Goal: Task Accomplishment & Management: Use online tool/utility

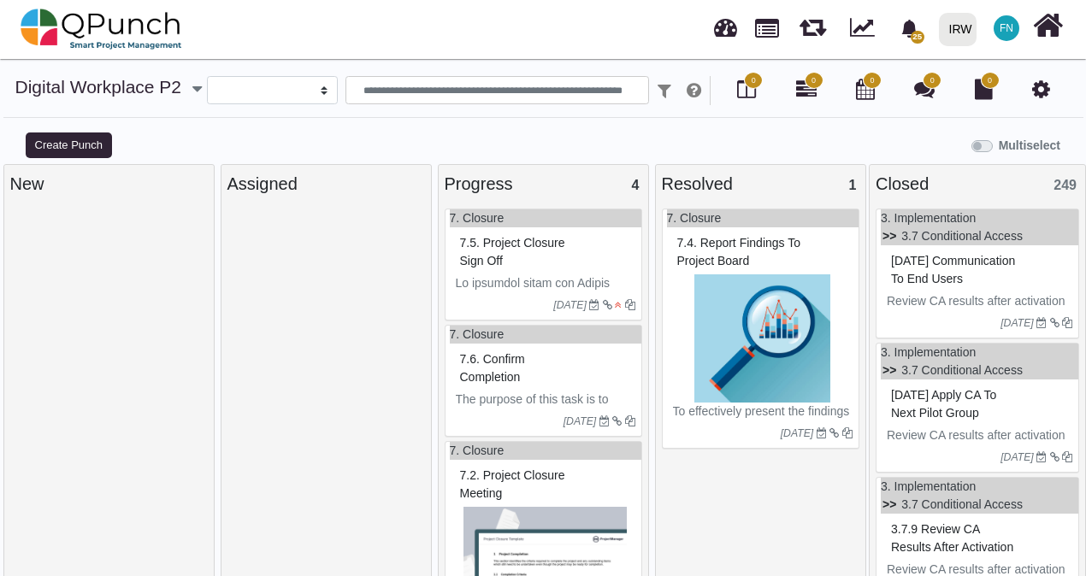
select select
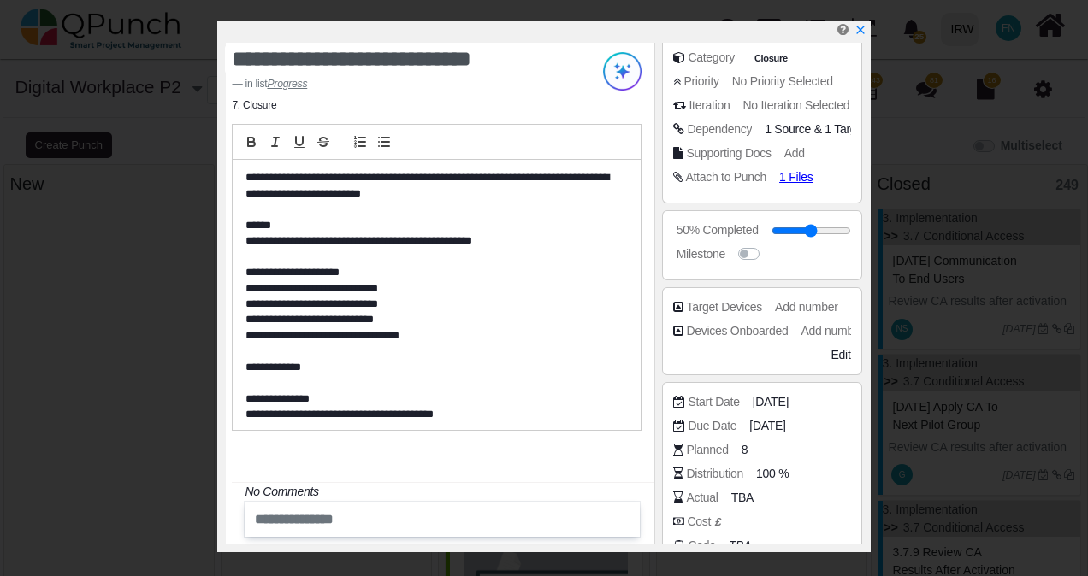
scroll to position [428, 0]
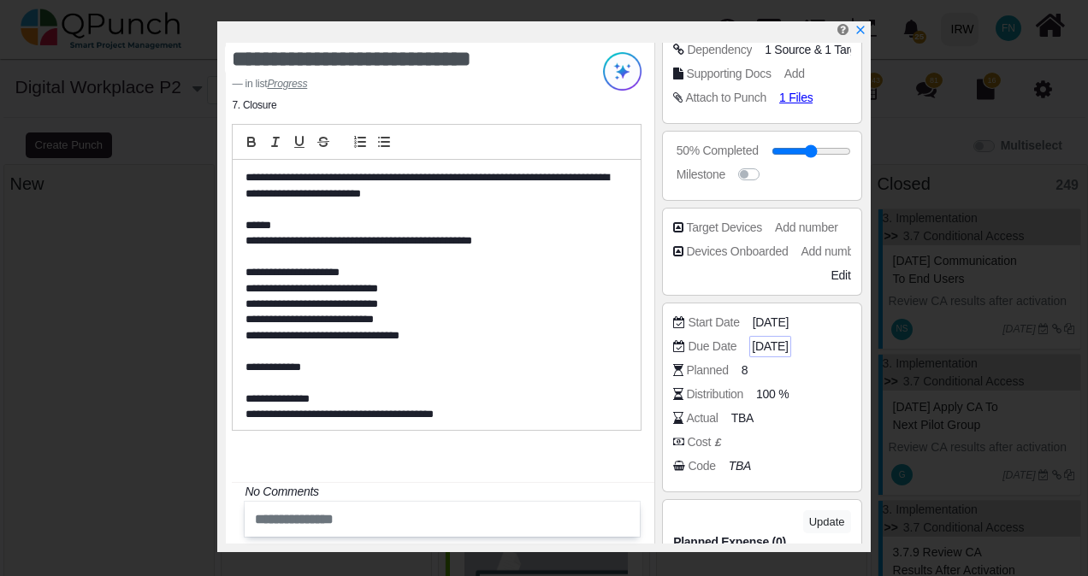
click at [788, 345] on span "[DATE]" at bounding box center [770, 347] width 36 height 18
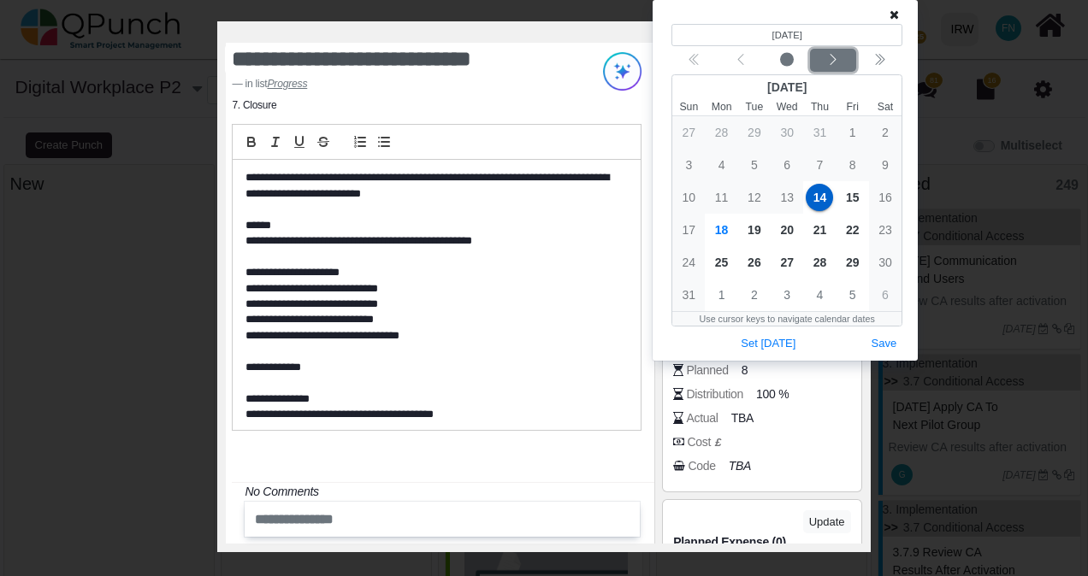
click at [848, 63] on div "Next month" at bounding box center [833, 60] width 40 height 17
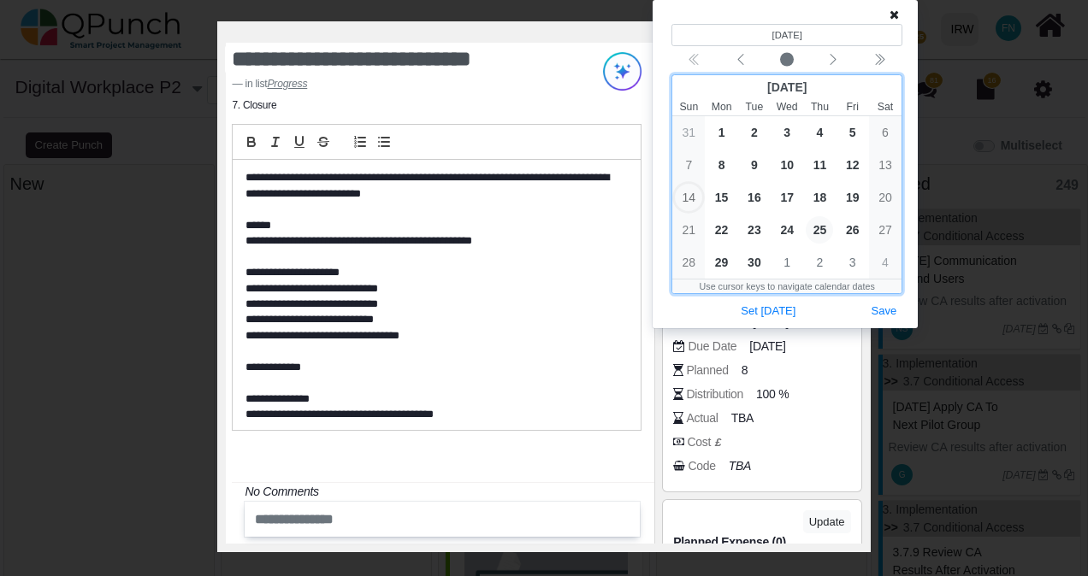
click at [819, 229] on span "25" at bounding box center [819, 229] width 27 height 27
click at [861, 233] on span "26" at bounding box center [852, 229] width 27 height 27
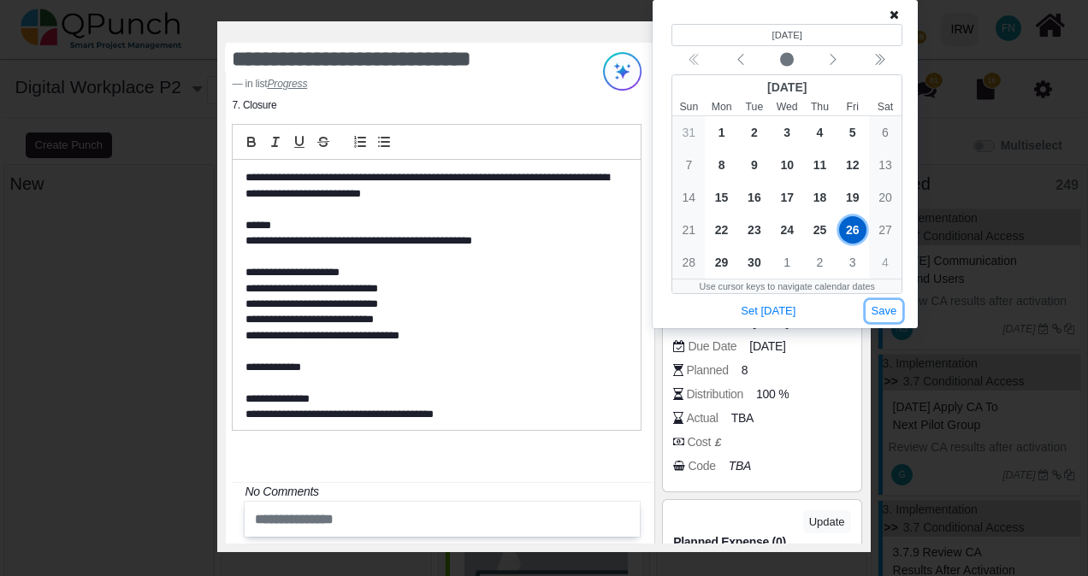
drag, startPoint x: 899, startPoint y: 311, endPoint x: 881, endPoint y: 311, distance: 18.0
click at [892, 311] on button "Save" at bounding box center [885, 311] width 38 height 23
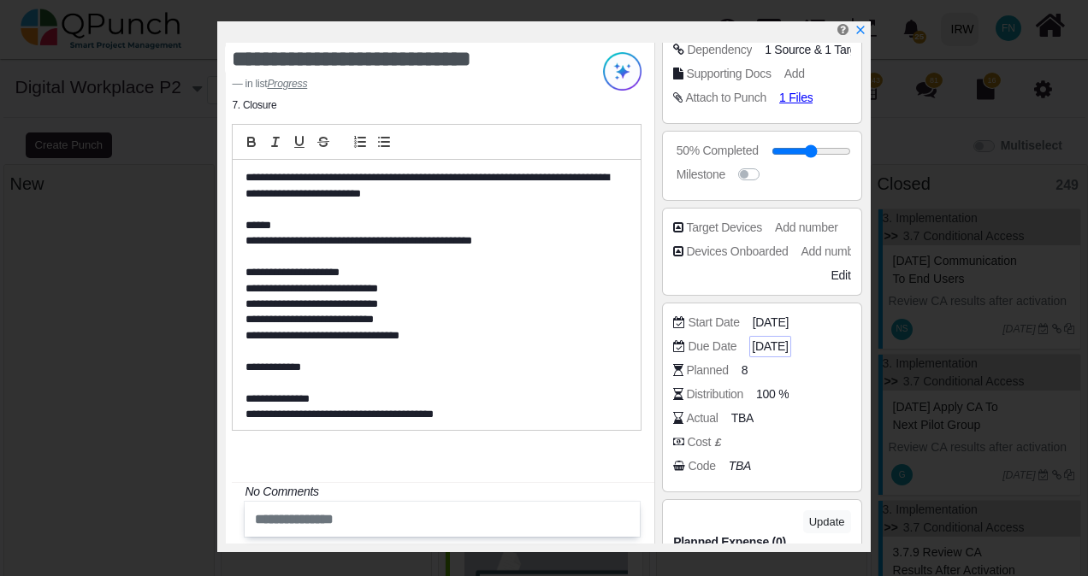
click at [788, 346] on span "[DATE]" at bounding box center [770, 347] width 36 height 18
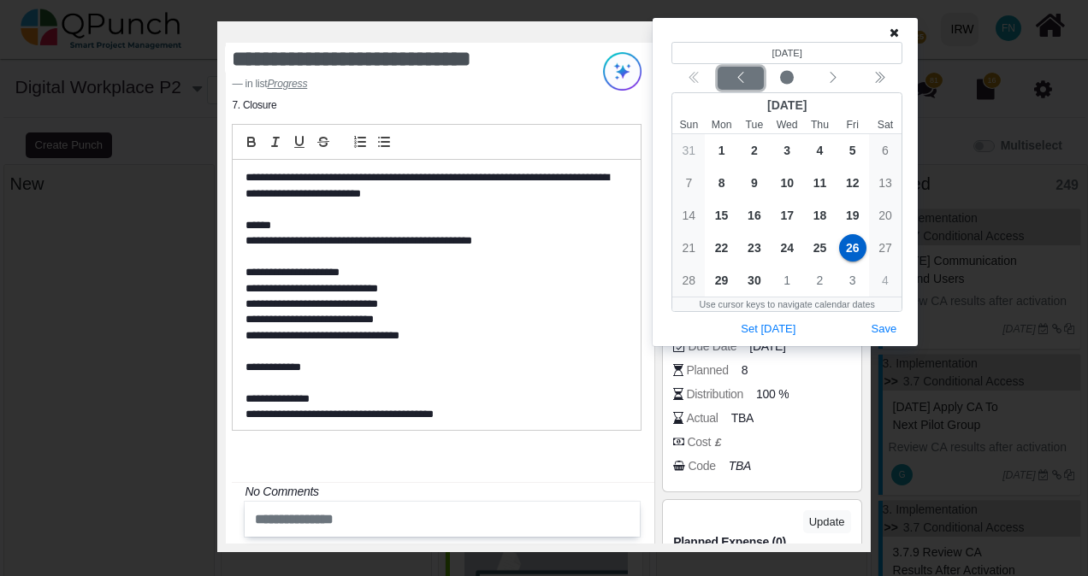
click at [732, 67] on button "Previous month" at bounding box center [741, 78] width 46 height 23
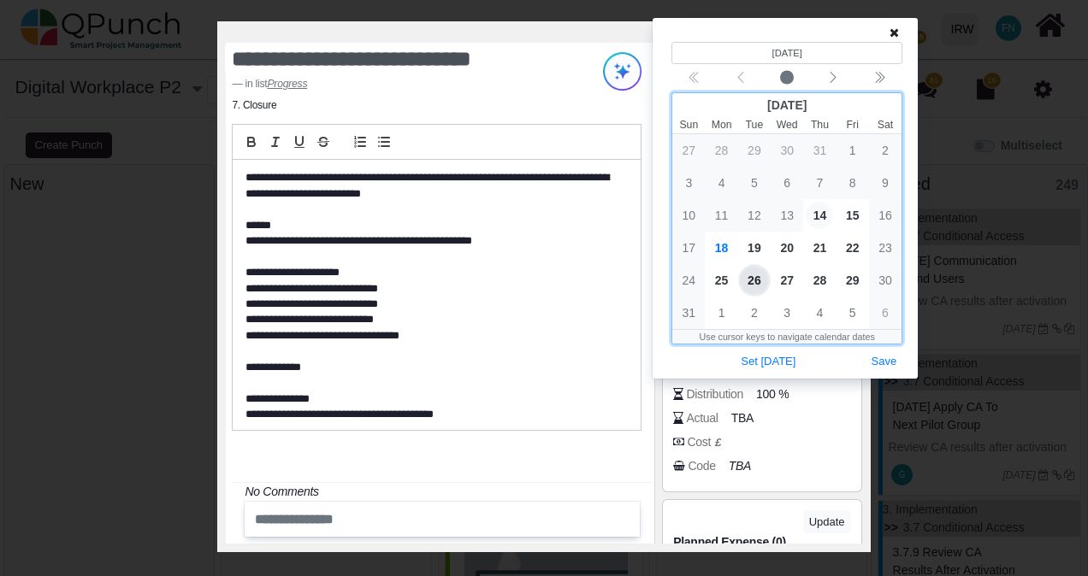
click at [819, 219] on span "14" at bounding box center [819, 215] width 27 height 27
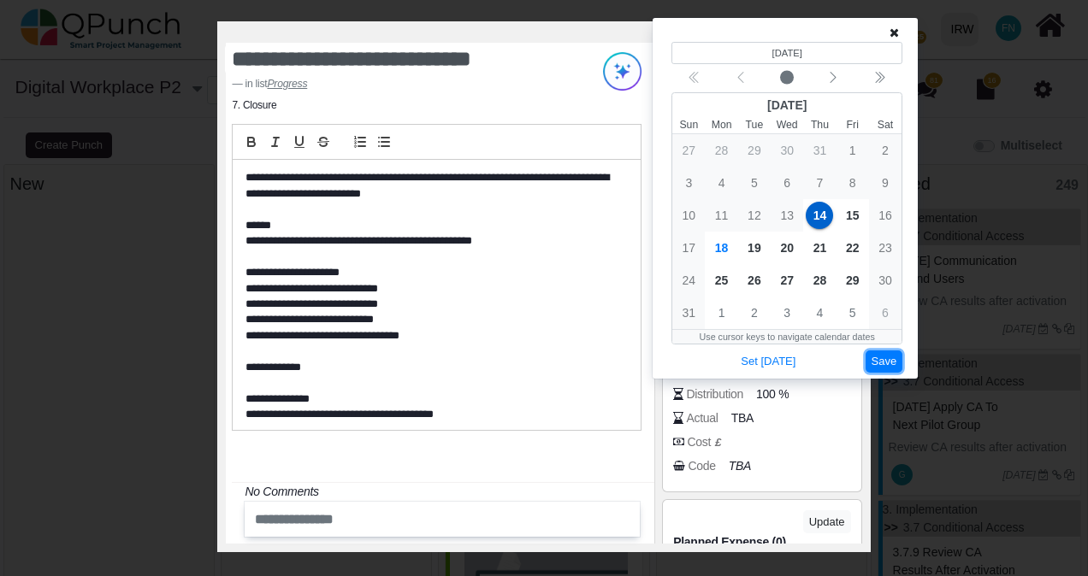
click at [883, 366] on button "Save" at bounding box center [885, 362] width 38 height 23
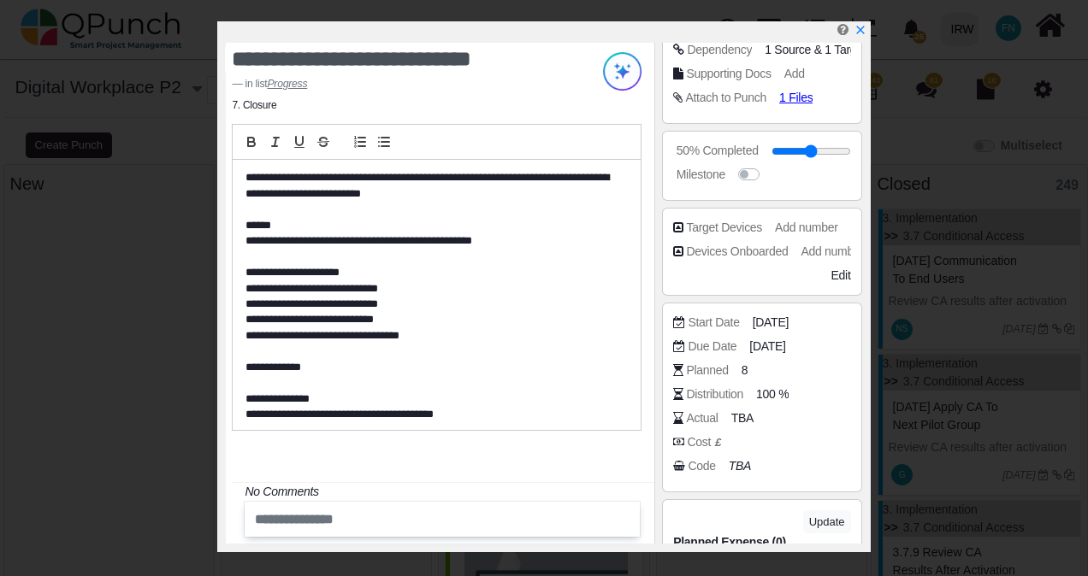
click at [425, 236] on p "**********" at bounding box center [430, 336] width 371 height 332
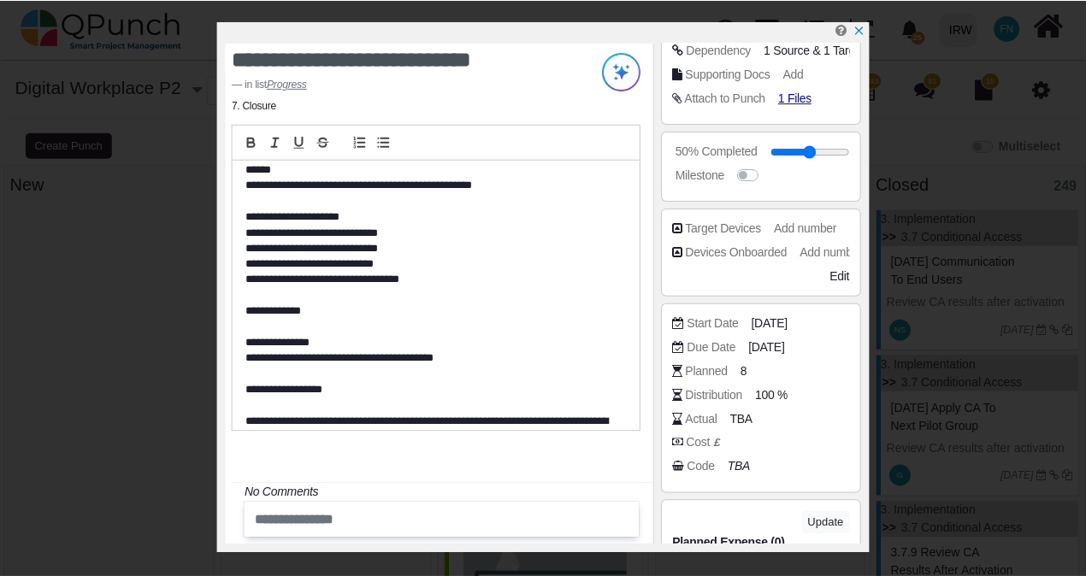
scroll to position [81, 0]
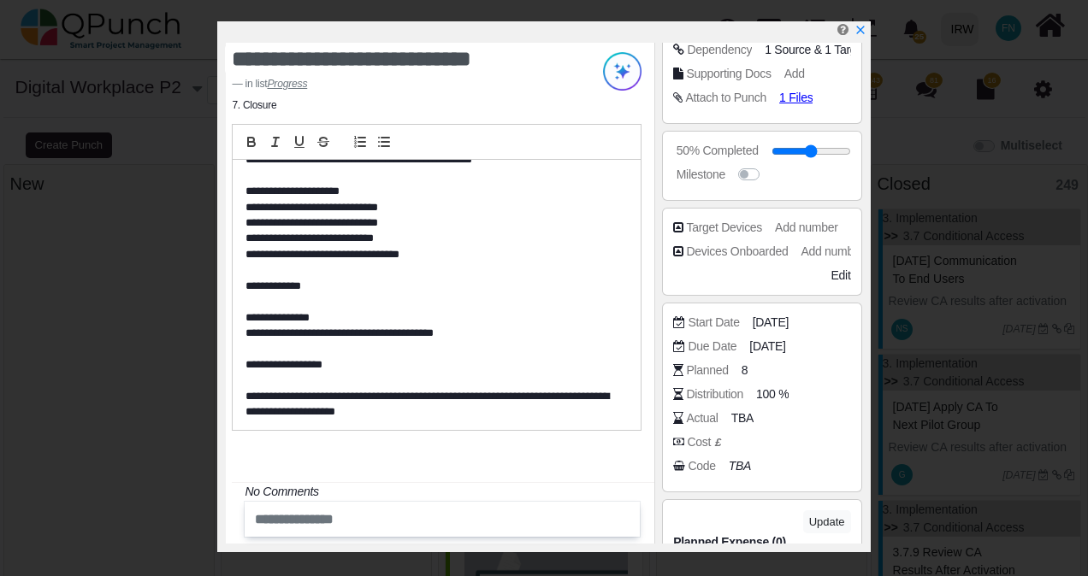
click at [866, 35] on div at bounding box center [547, 31] width 642 height 21
click at [860, 28] on icon "x" at bounding box center [860, 31] width 14 height 14
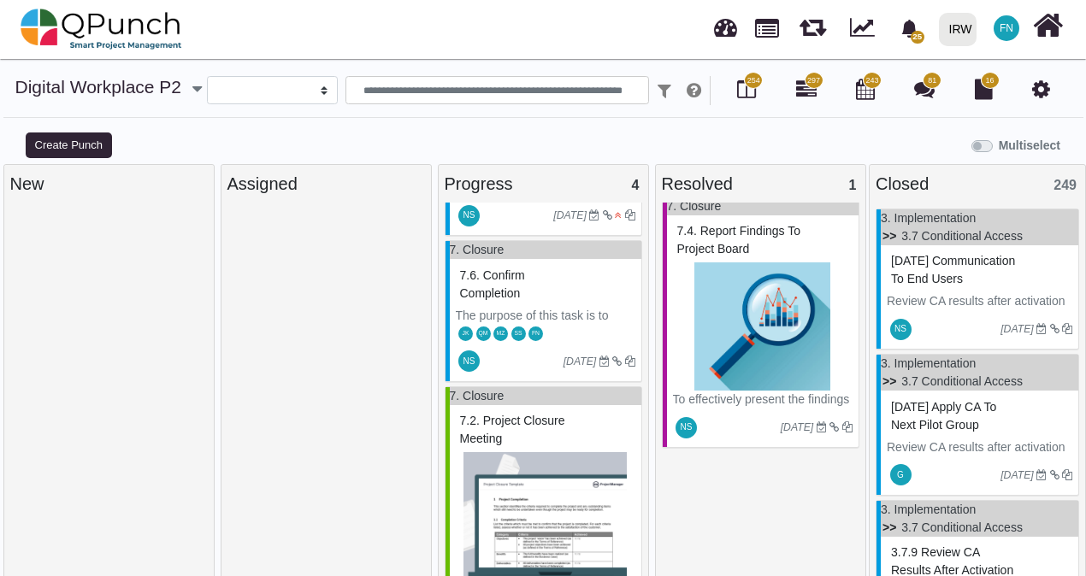
scroll to position [352, 0]
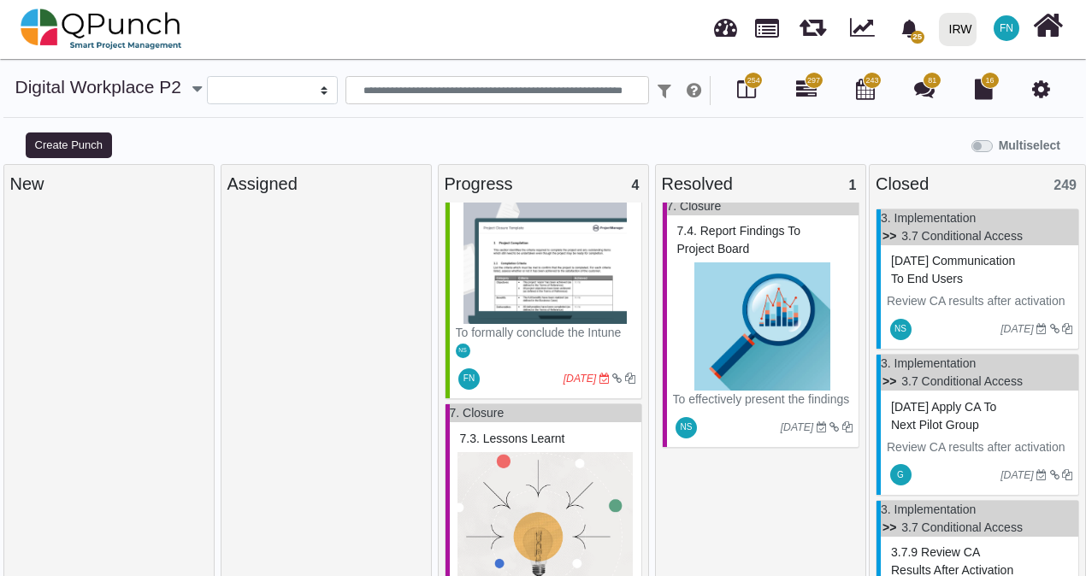
click at [471, 375] on span "FN" at bounding box center [469, 379] width 11 height 9
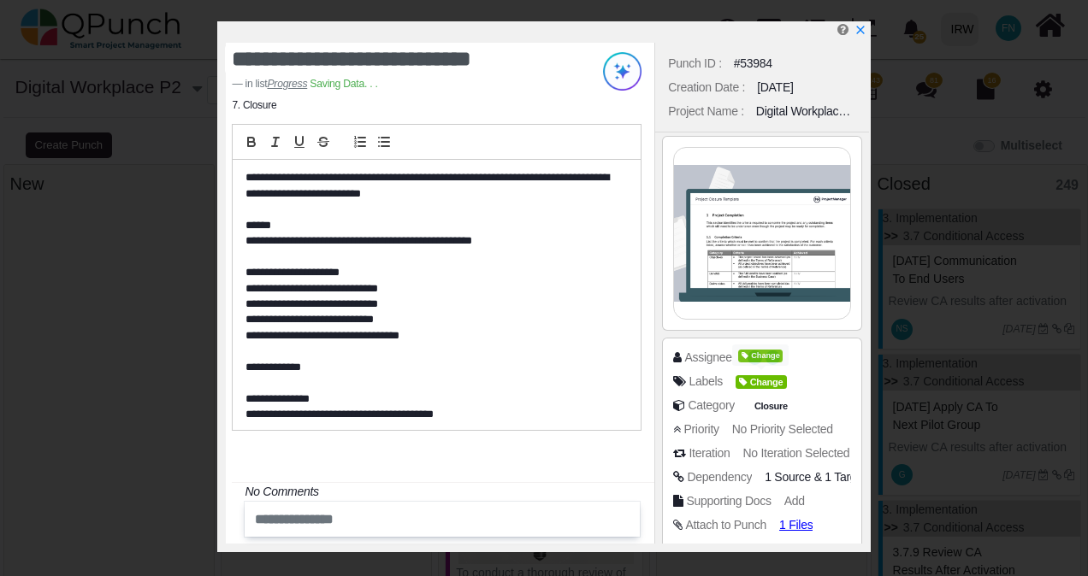
click at [774, 357] on span "Change" at bounding box center [760, 356] width 44 height 13
click at [744, 352] on icon at bounding box center [747, 356] width 10 height 8
click at [750, 352] on span "Change" at bounding box center [760, 356] width 44 height 13
click at [864, 29] on icon "x" at bounding box center [860, 31] width 14 height 14
